Goal: Information Seeking & Learning: Compare options

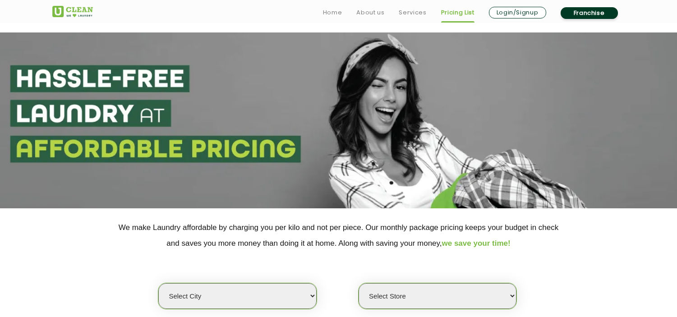
scroll to position [150, 0]
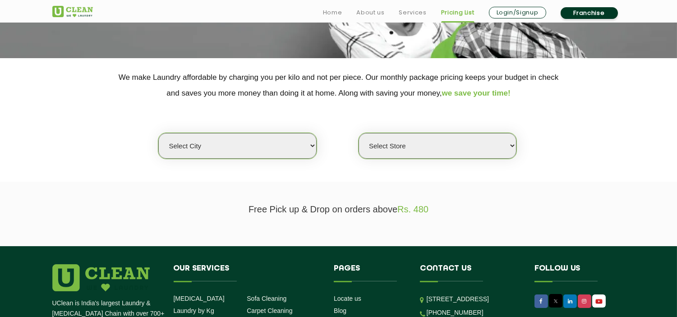
click at [235, 147] on select "Select city [GEOGRAPHIC_DATA] [GEOGRAPHIC_DATA] [GEOGRAPHIC_DATA] [GEOGRAPHIC_D…" at bounding box center [237, 146] width 158 height 26
select select "2"
click at [158, 133] on select "Select city [GEOGRAPHIC_DATA] [GEOGRAPHIC_DATA] [GEOGRAPHIC_DATA] [GEOGRAPHIC_D…" at bounding box center [237, 146] width 158 height 26
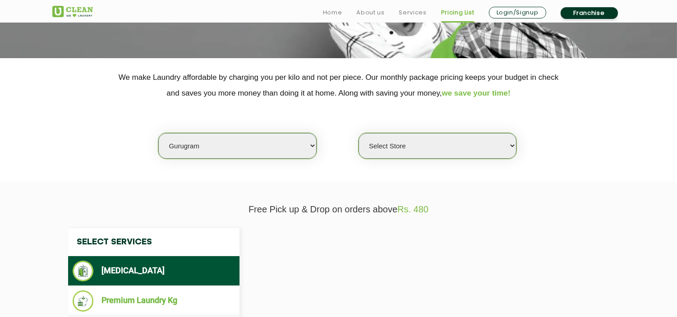
select select "0"
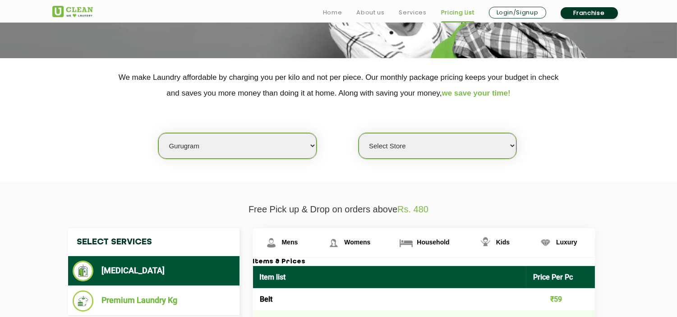
click at [416, 145] on select "Select Store [GEOGRAPHIC_DATA] Sector 66 [GEOGRAPHIC_DATA] Phase [GEOGRAPHIC_DA…" at bounding box center [438, 146] width 158 height 26
click at [319, 171] on section "We make Laundry affordable by charging you per kilo and not per piece. Our mont…" at bounding box center [338, 120] width 677 height 124
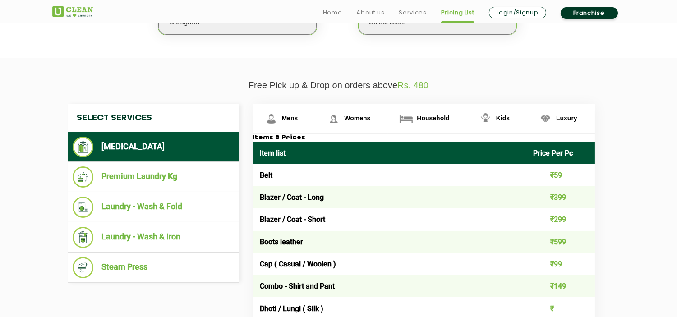
scroll to position [301, 0]
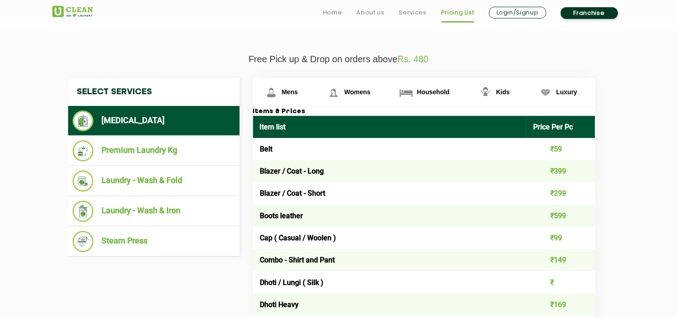
click at [149, 112] on li "[MEDICAL_DATA]" at bounding box center [154, 121] width 162 height 21
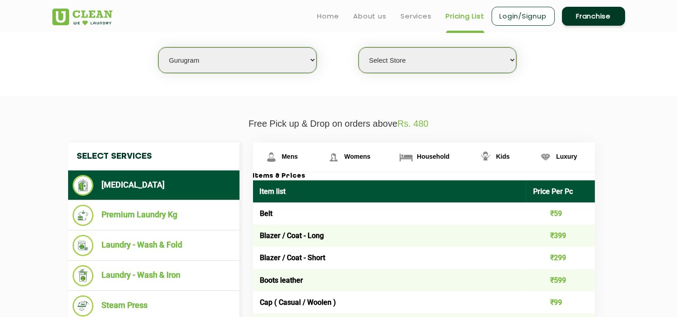
scroll to position [150, 0]
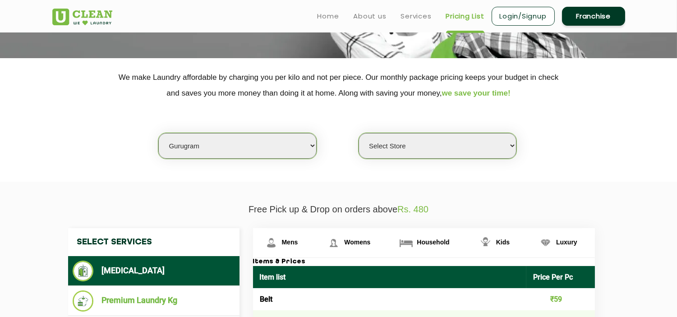
click at [236, 150] on select "Select city [GEOGRAPHIC_DATA] [GEOGRAPHIC_DATA] [GEOGRAPHIC_DATA] [GEOGRAPHIC_D…" at bounding box center [237, 146] width 158 height 26
select select "68"
click at [158, 133] on select "Select city [GEOGRAPHIC_DATA] [GEOGRAPHIC_DATA] [GEOGRAPHIC_DATA] [GEOGRAPHIC_D…" at bounding box center [237, 146] width 158 height 26
select select "0"
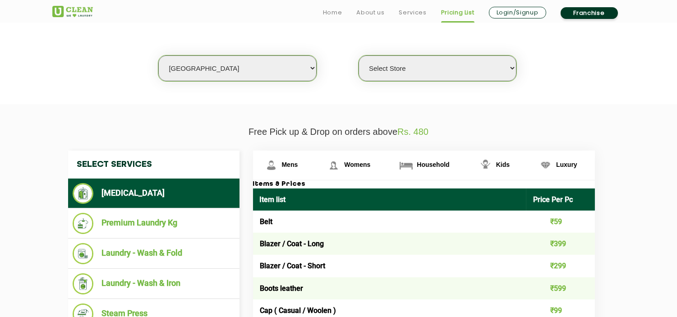
scroll to position [401, 0]
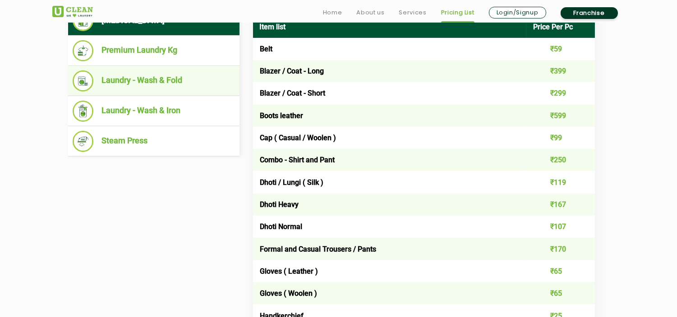
click at [165, 79] on li "Laundry - Wash & Fold" at bounding box center [154, 80] width 162 height 21
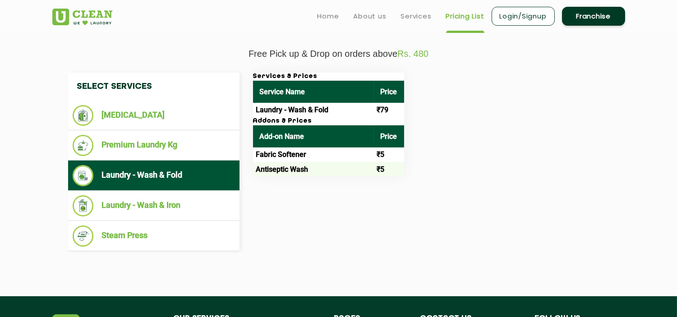
scroll to position [301, 0]
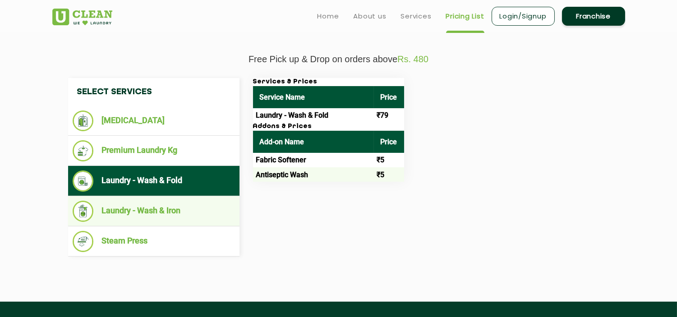
click at [159, 211] on li "Laundry - Wash & Iron" at bounding box center [154, 211] width 162 height 21
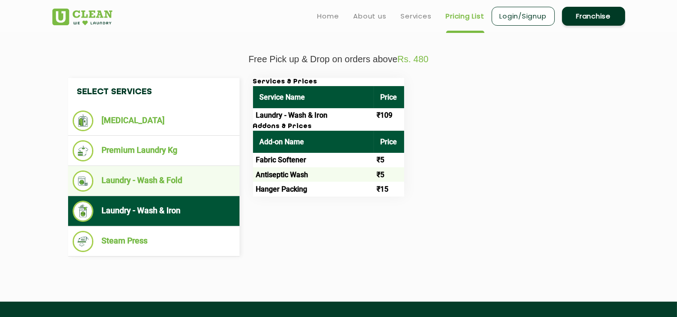
click at [174, 183] on li "Laundry - Wash & Fold" at bounding box center [154, 181] width 162 height 21
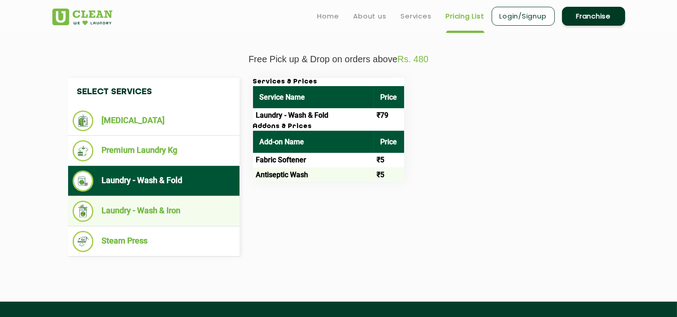
click at [175, 208] on li "Laundry - Wash & Iron" at bounding box center [154, 211] width 162 height 21
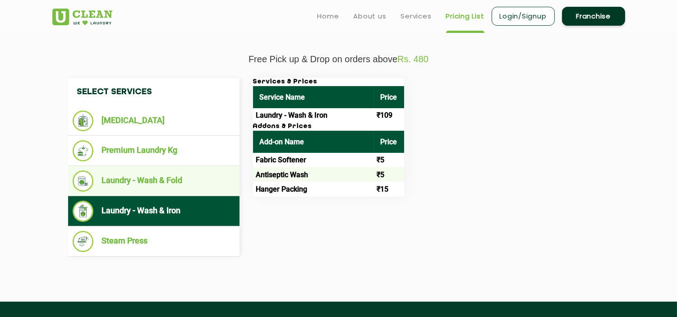
click at [189, 183] on li "Laundry - Wash & Fold" at bounding box center [154, 181] width 162 height 21
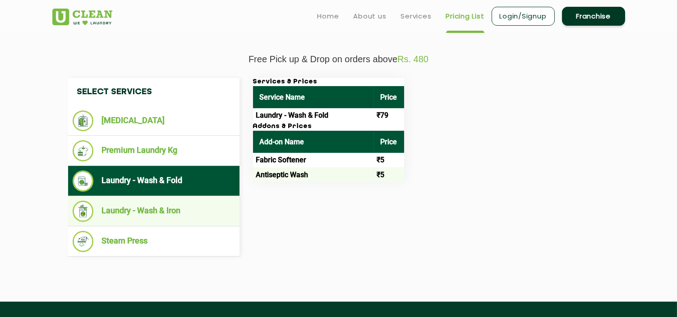
click at [191, 202] on li "Laundry - Wash & Iron" at bounding box center [154, 211] width 162 height 21
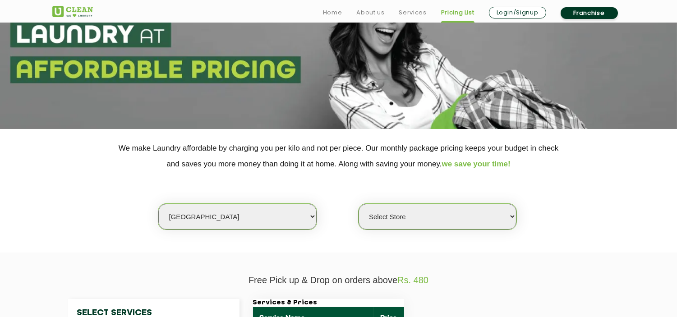
scroll to position [150, 0]
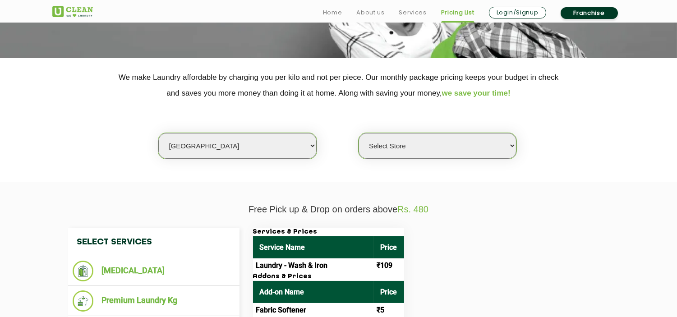
click at [204, 141] on select "Select city [GEOGRAPHIC_DATA] [GEOGRAPHIC_DATA] [GEOGRAPHIC_DATA] [GEOGRAPHIC_D…" at bounding box center [237, 146] width 158 height 26
select select "16"
click at [158, 133] on select "Select city [GEOGRAPHIC_DATA] [GEOGRAPHIC_DATA] [GEOGRAPHIC_DATA] [GEOGRAPHIC_D…" at bounding box center [237, 146] width 158 height 26
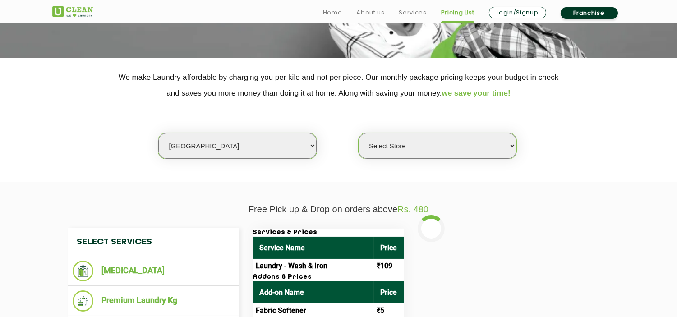
select select "0"
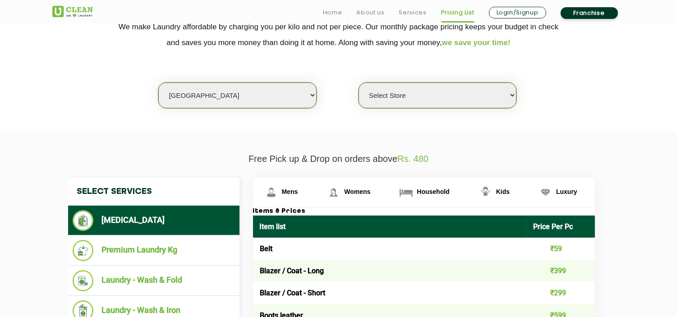
scroll to position [351, 0]
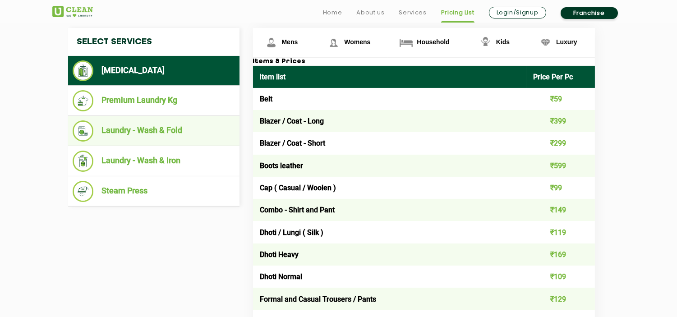
click at [146, 129] on li "Laundry - Wash & Fold" at bounding box center [154, 130] width 162 height 21
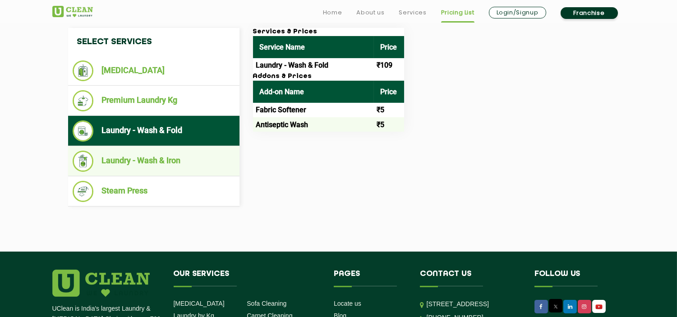
click at [161, 157] on li "Laundry - Wash & Iron" at bounding box center [154, 161] width 162 height 21
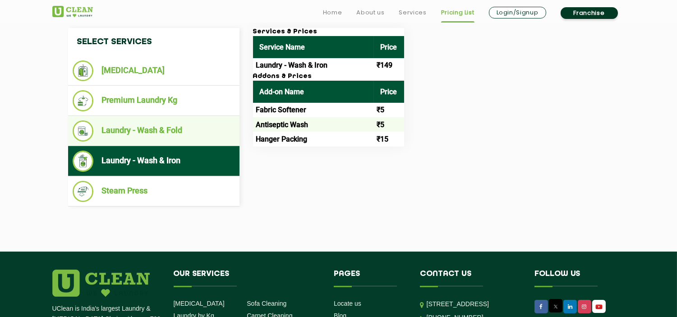
click at [163, 129] on li "Laundry - Wash & Fold" at bounding box center [154, 130] width 162 height 21
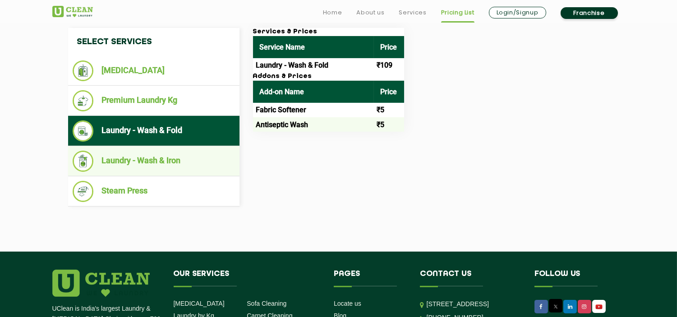
click at [172, 152] on li "Laundry - Wash & Iron" at bounding box center [154, 161] width 162 height 21
